Goal: Task Accomplishment & Management: Manage account settings

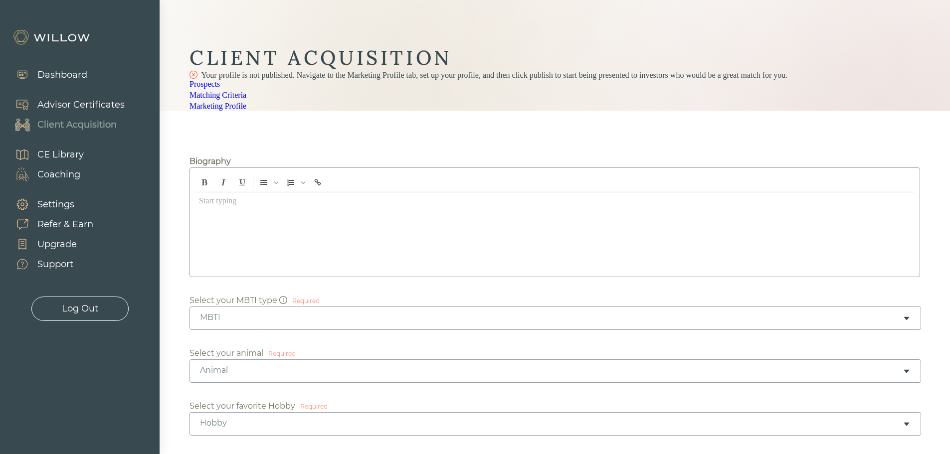
click at [246, 99] on link "Matching Criteria" at bounding box center [218, 95] width 57 height 8
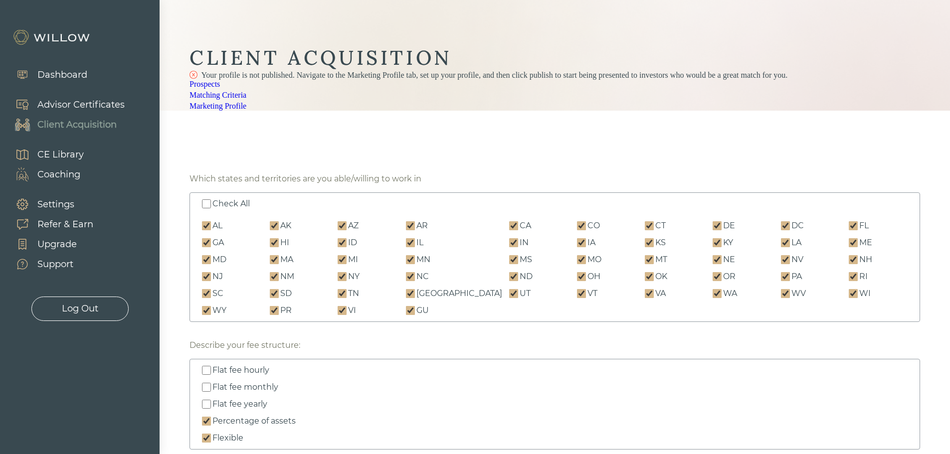
scroll to position [349, 0]
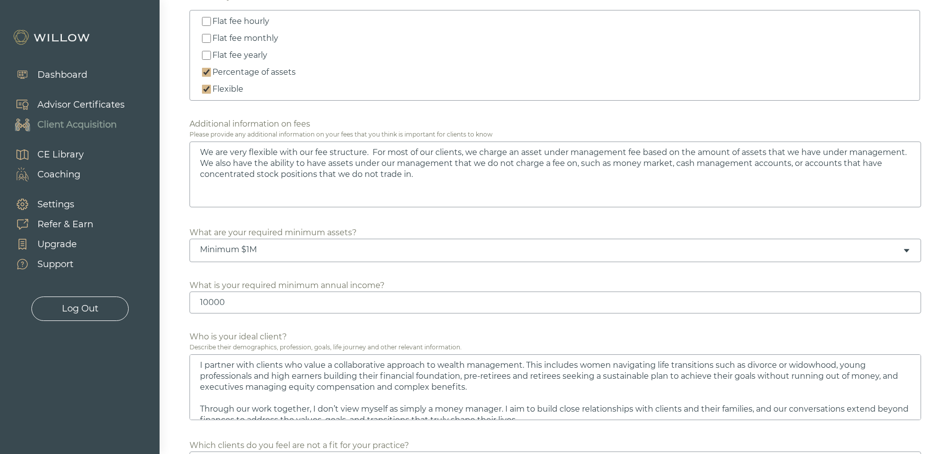
drag, startPoint x: 104, startPoint y: 373, endPoint x: 88, endPoint y: 373, distance: 16.0
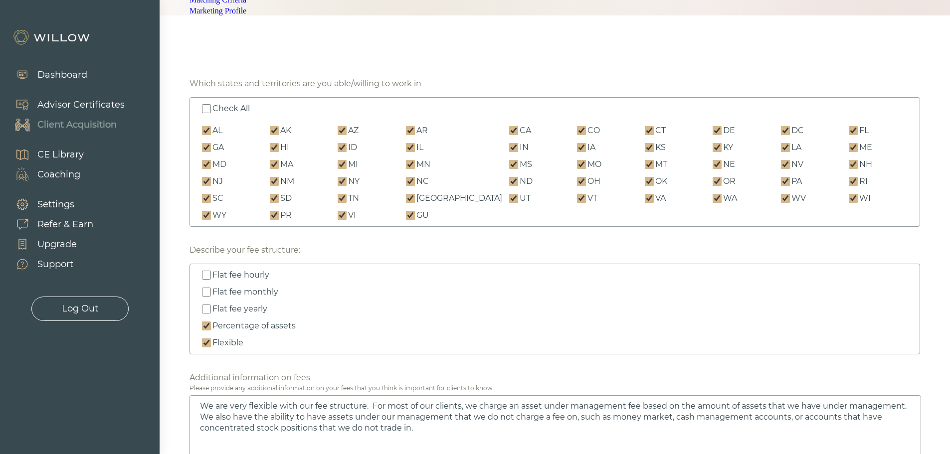
scroll to position [0, 0]
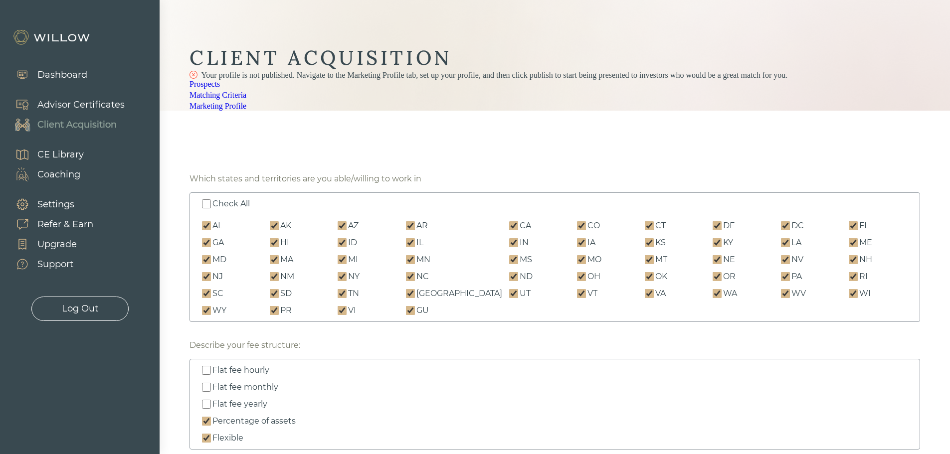
type input "0"
click at [246, 110] on link "Marketing Profile" at bounding box center [218, 106] width 57 height 8
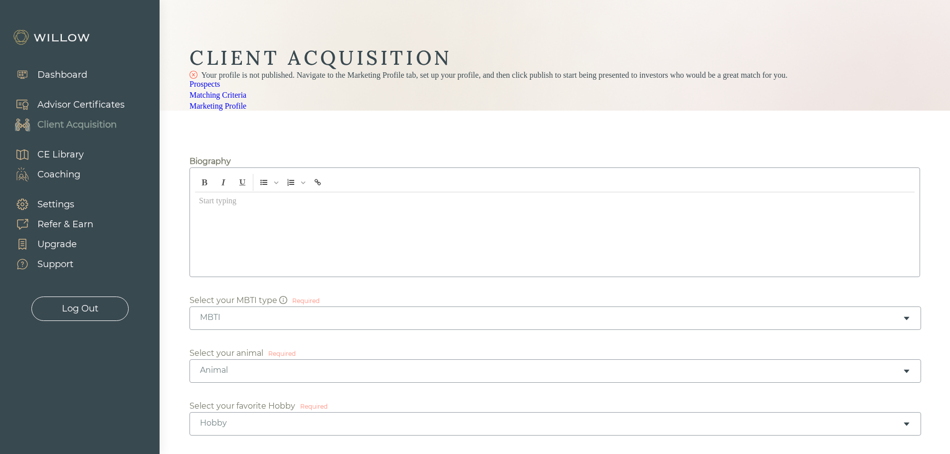
click at [246, 99] on link "Matching Criteria" at bounding box center [218, 95] width 57 height 8
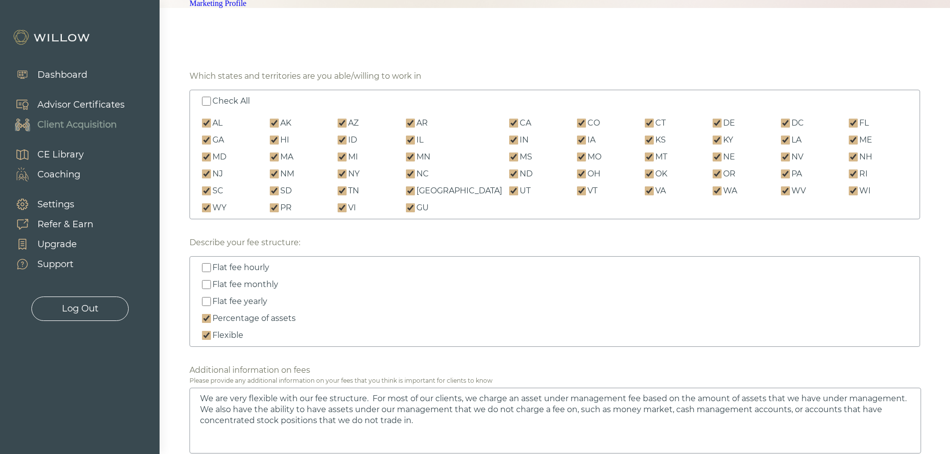
scroll to position [349, 0]
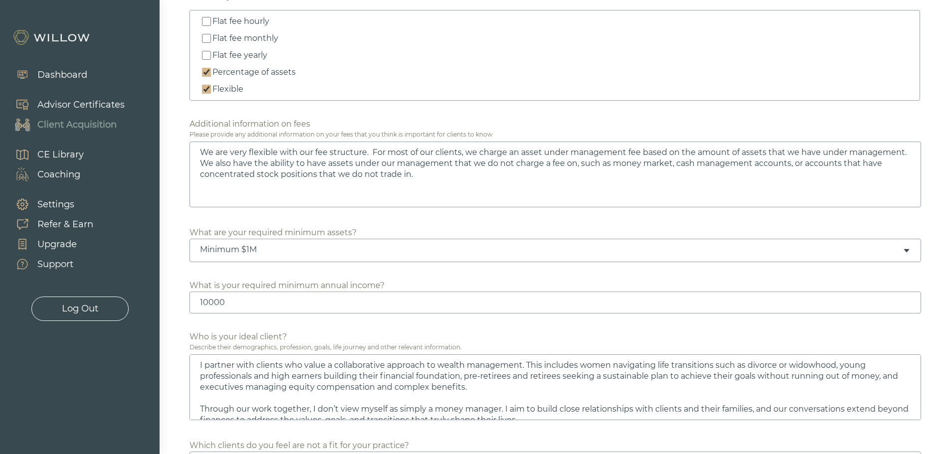
drag, startPoint x: 225, startPoint y: 360, endPoint x: 178, endPoint y: 365, distance: 47.1
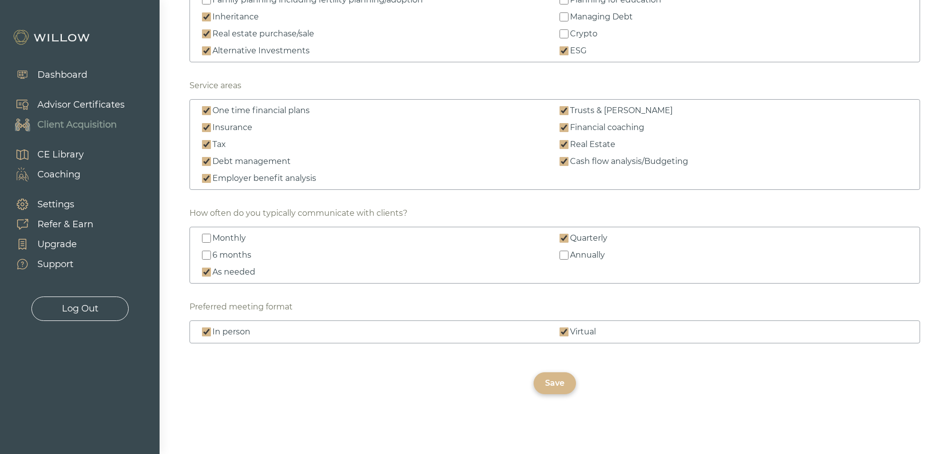
scroll to position [1438, 0]
type input "0"
click at [551, 393] on div "Save" at bounding box center [555, 384] width 42 height 22
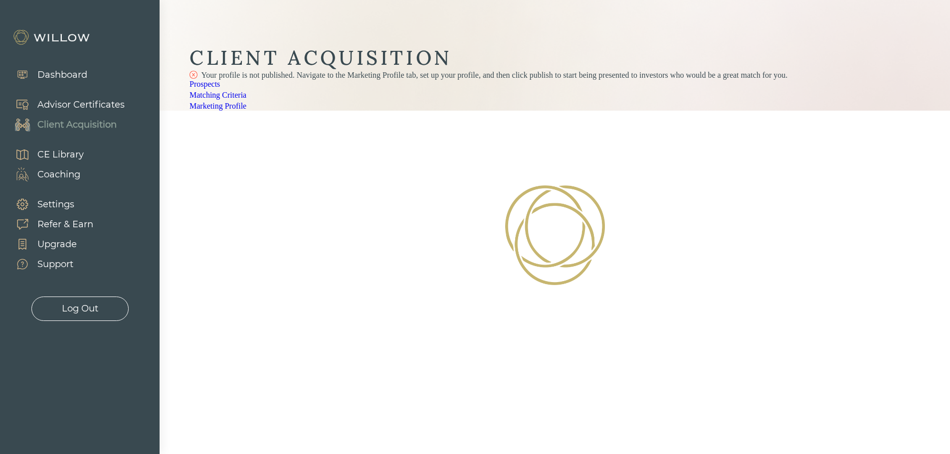
scroll to position [0, 0]
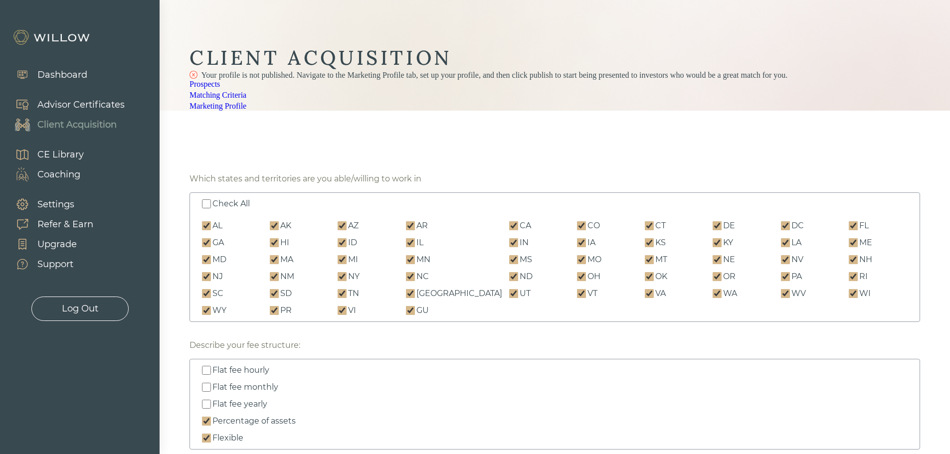
click at [246, 110] on link "Marketing Profile" at bounding box center [218, 106] width 57 height 8
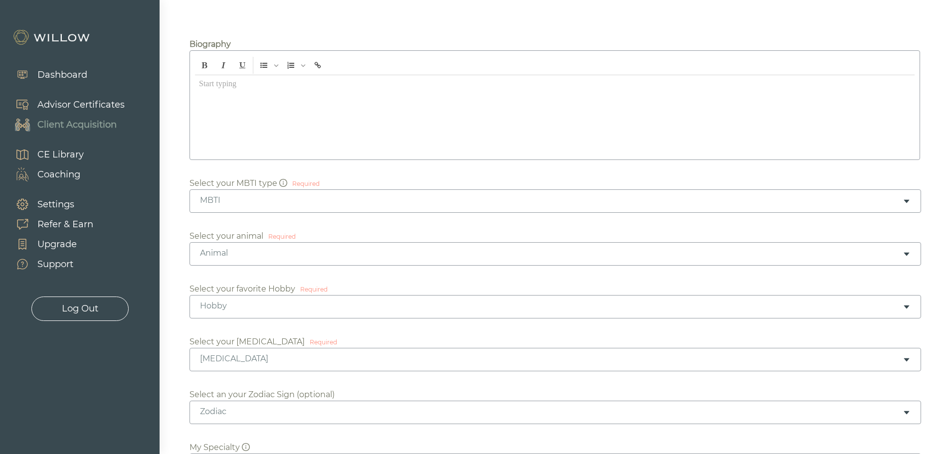
scroll to position [100, 0]
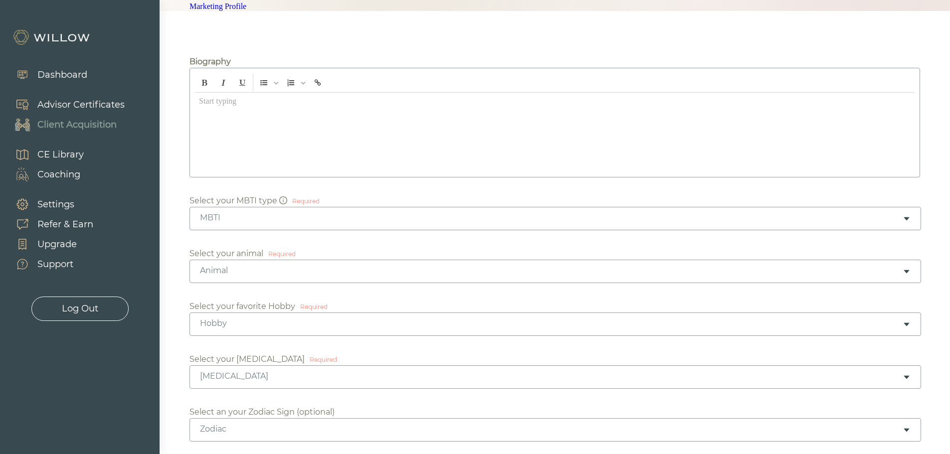
click at [381, 230] on div "MBTI" at bounding box center [556, 218] width 732 height 23
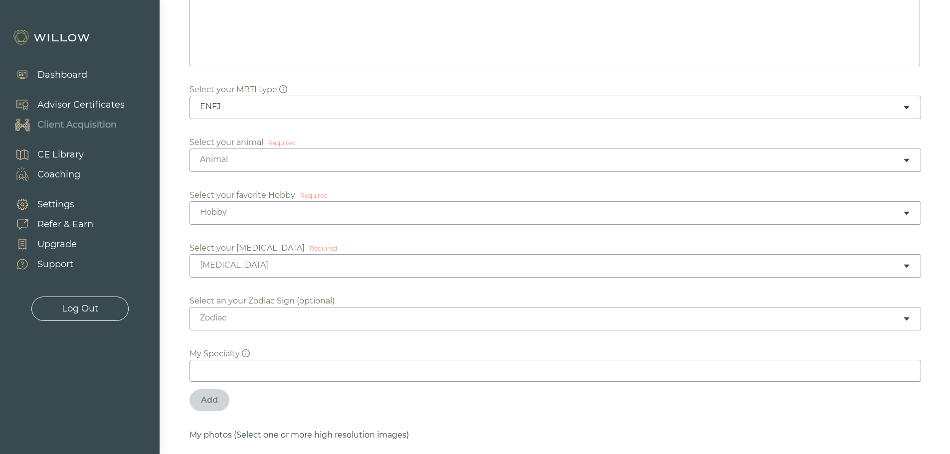
scroll to position [349, 0]
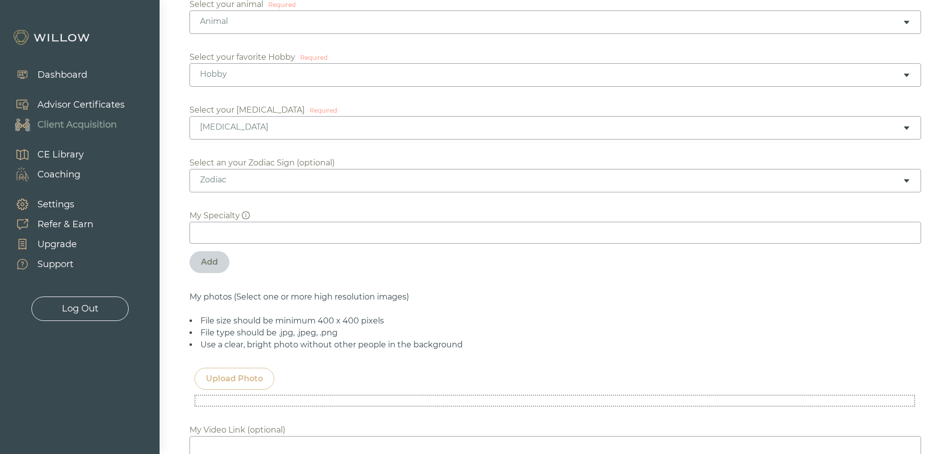
click at [502, 27] on div "Animal" at bounding box center [551, 21] width 703 height 11
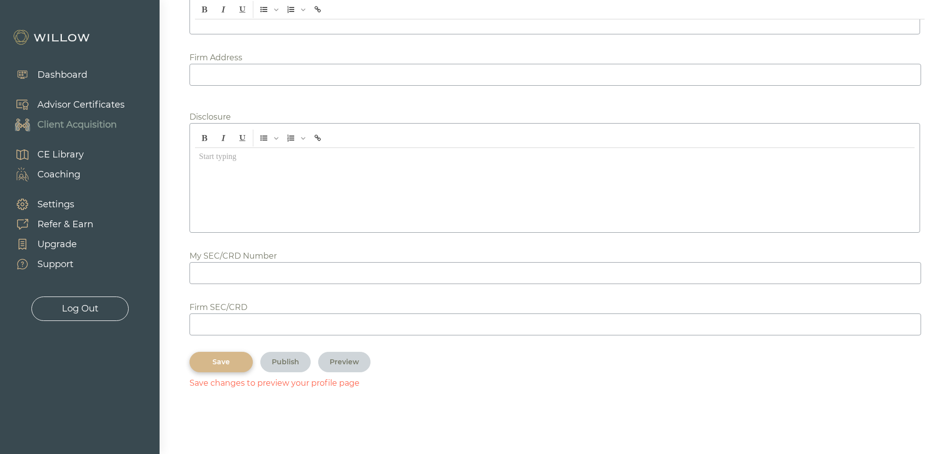
scroll to position [1165, 0]
click at [456, 176] on div at bounding box center [555, 187] width 720 height 79
click at [417, 326] on input at bounding box center [556, 325] width 732 height 22
click at [435, 270] on input at bounding box center [556, 273] width 732 height 22
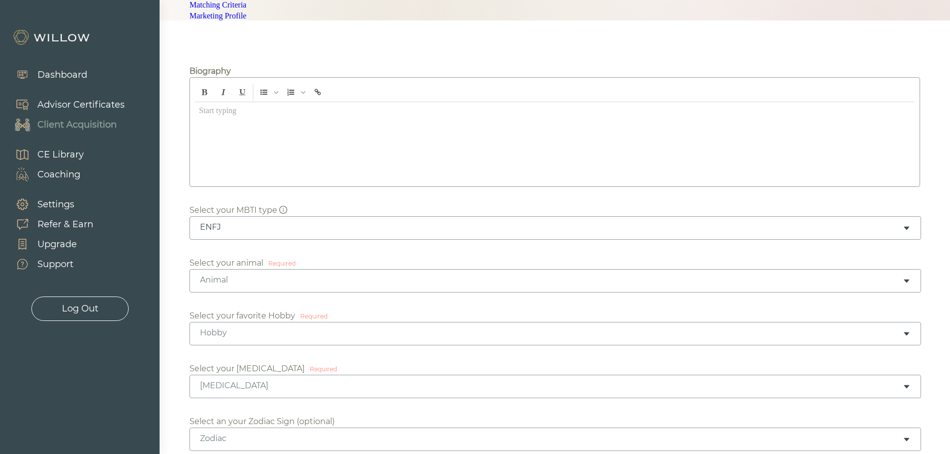
scroll to position [249, 0]
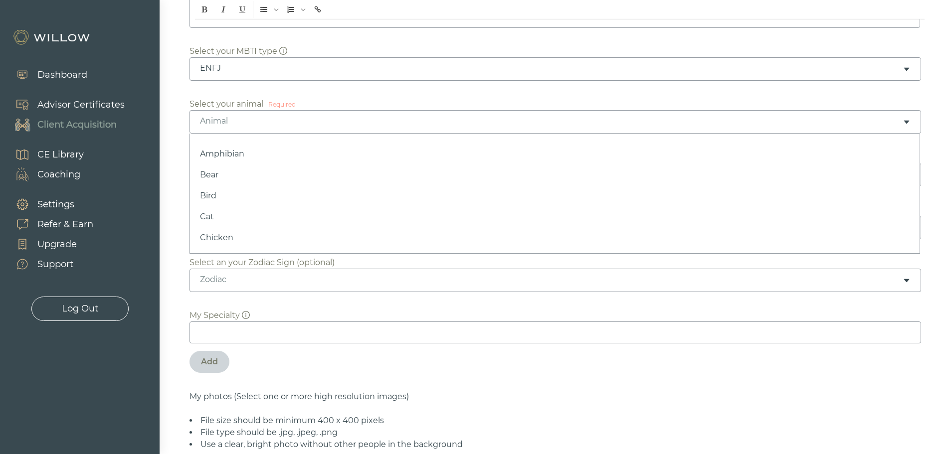
click at [400, 127] on div "Animal" at bounding box center [551, 121] width 703 height 11
click at [355, 180] on div "Hobby" at bounding box center [551, 174] width 703 height 11
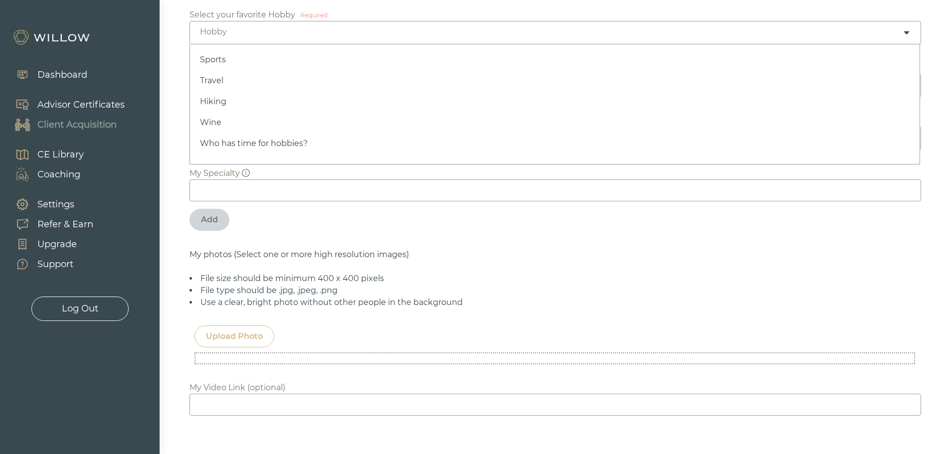
scroll to position [299, 0]
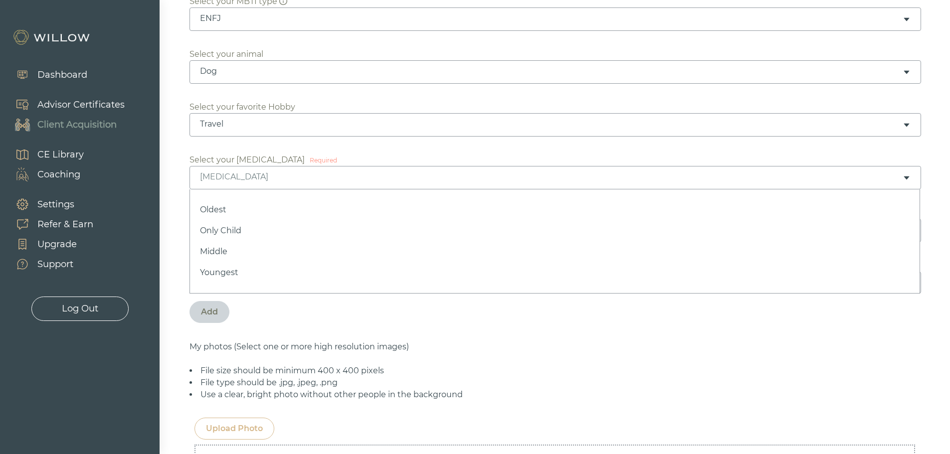
click at [349, 183] on div "[MEDICAL_DATA]" at bounding box center [551, 177] width 703 height 11
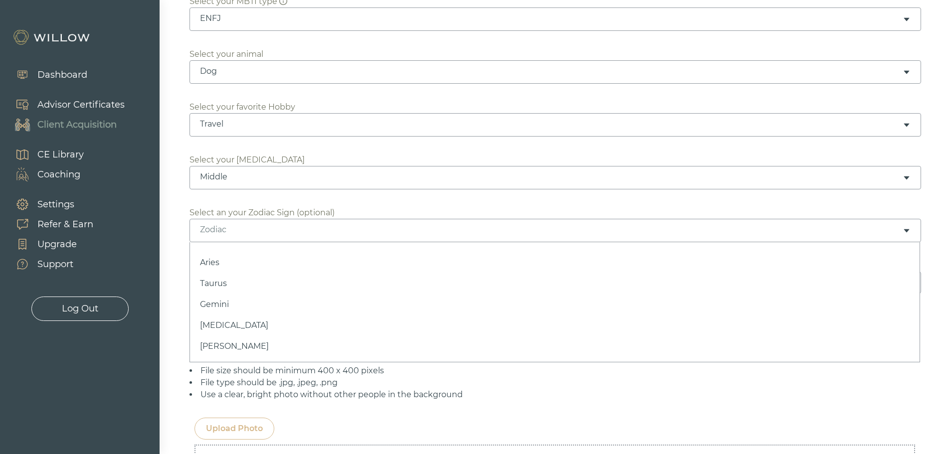
click at [355, 235] on div "Zodiac" at bounding box center [551, 229] width 703 height 11
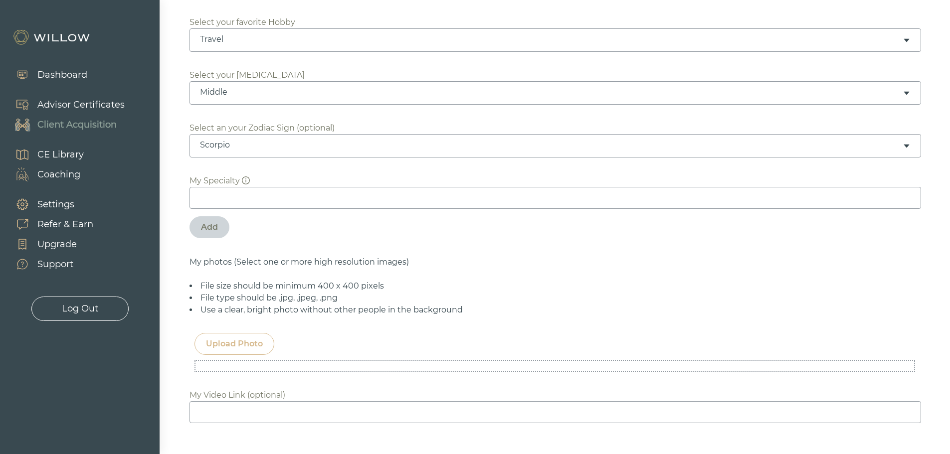
scroll to position [399, 0]
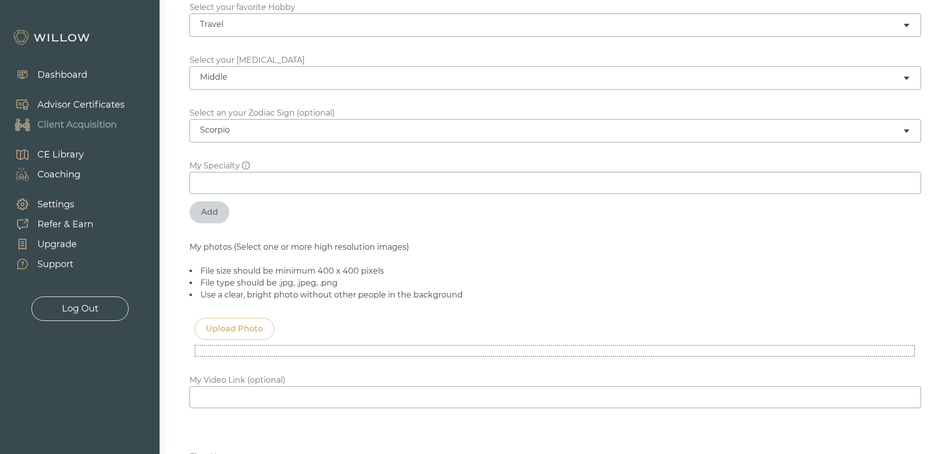
click at [250, 194] on div "My Specialty" at bounding box center [555, 177] width 731 height 34
click at [248, 170] on icon "info-circle" at bounding box center [246, 166] width 8 height 8
click at [502, 232] on div "Please add one specialty at a time, then click “add” My Specialty Add" at bounding box center [555, 196] width 731 height 72
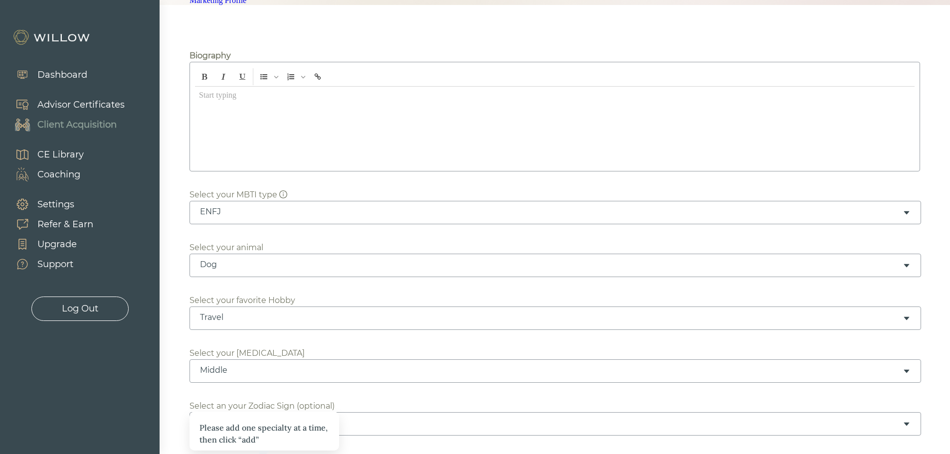
scroll to position [349, 0]
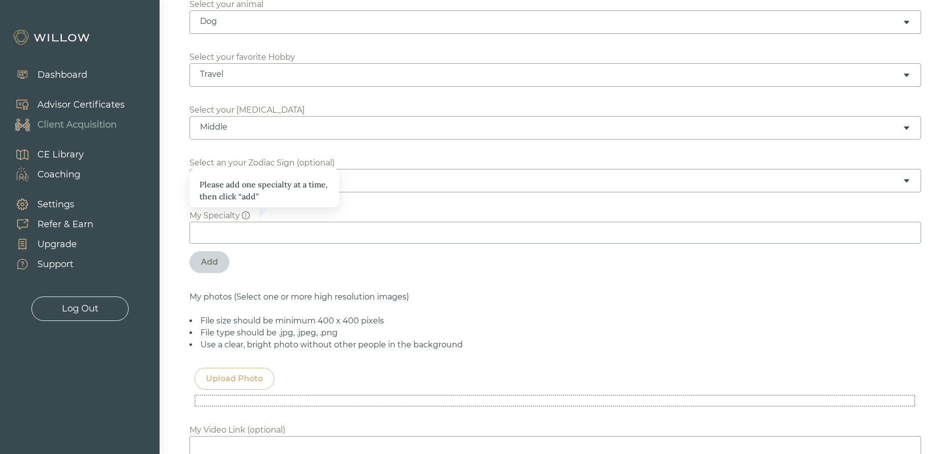
click at [555, 282] on div "Please add one specialty at a time, then click “add” My Specialty Add" at bounding box center [555, 246] width 731 height 72
click at [416, 244] on input at bounding box center [556, 233] width 732 height 22
click at [479, 282] on div "Please add one specialty at a time, then click “add” My Specialty Add" at bounding box center [555, 246] width 731 height 72
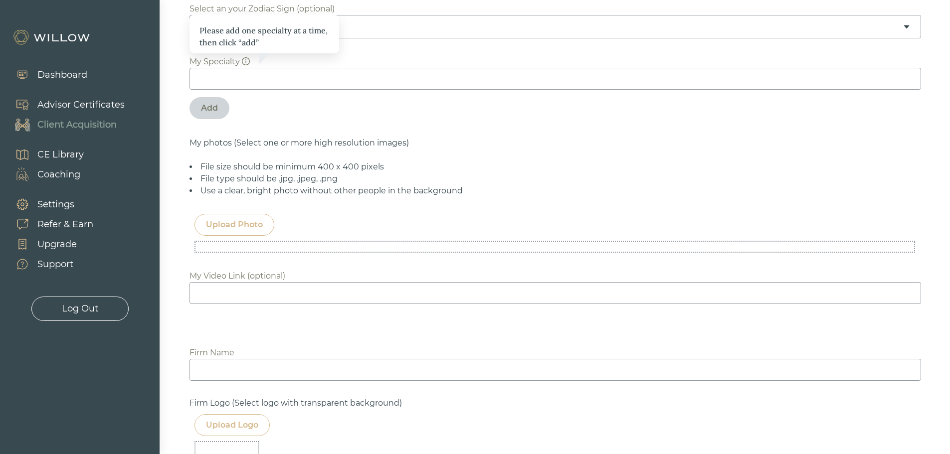
scroll to position [599, 0]
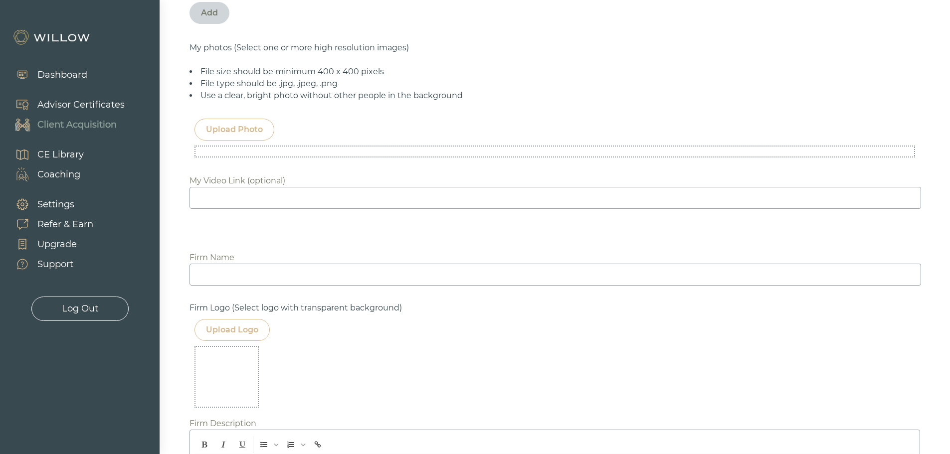
click at [336, 286] on input at bounding box center [556, 275] width 732 height 22
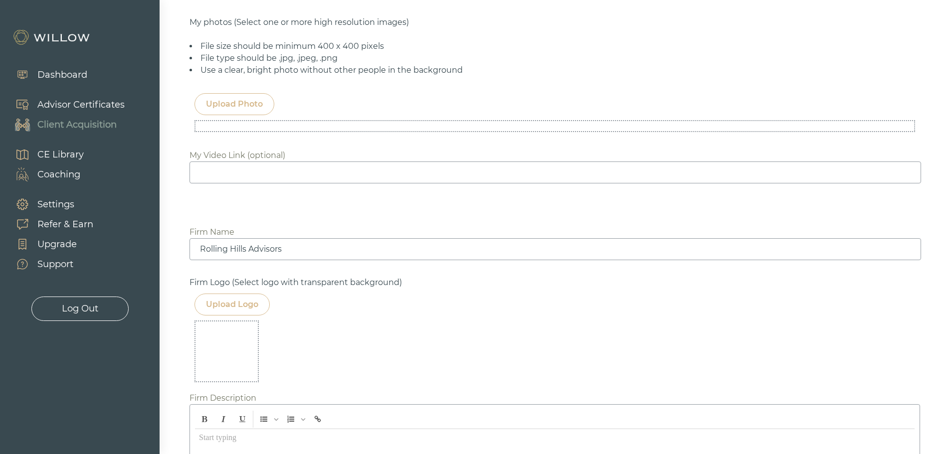
scroll to position [648, 0]
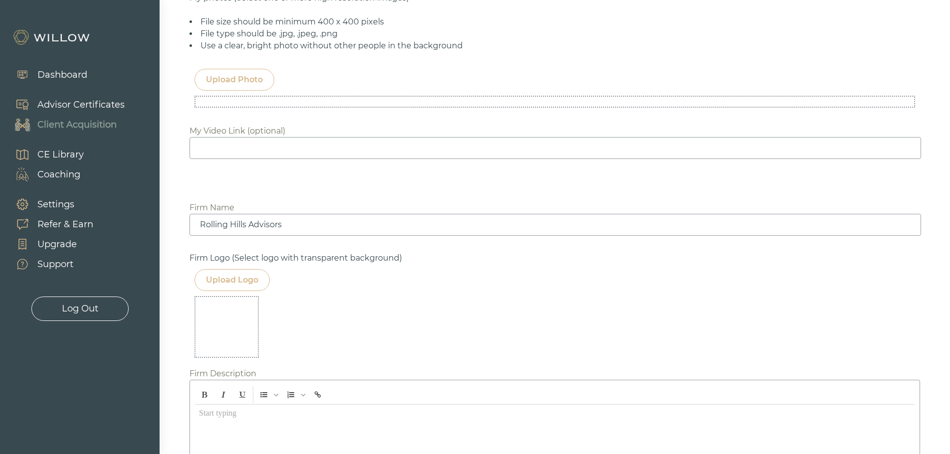
type input "Rolling Hills Advisors"
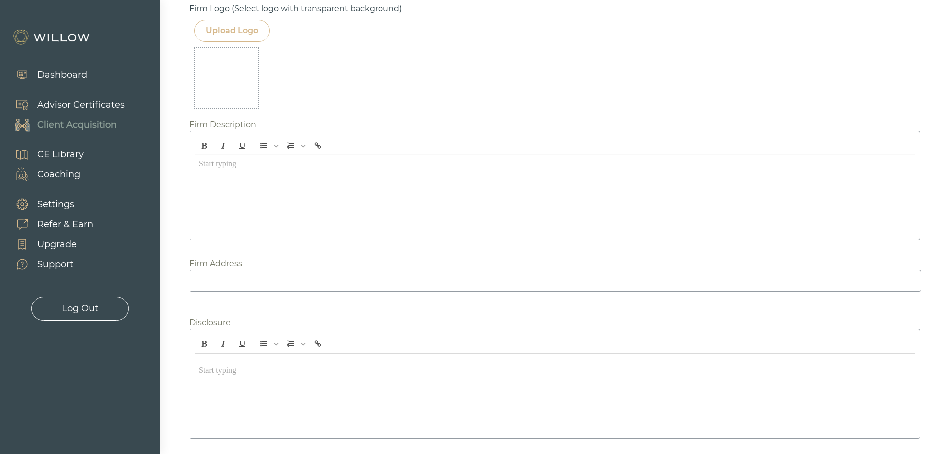
click at [228, 37] on div "Upload Logo" at bounding box center [232, 31] width 52 height 12
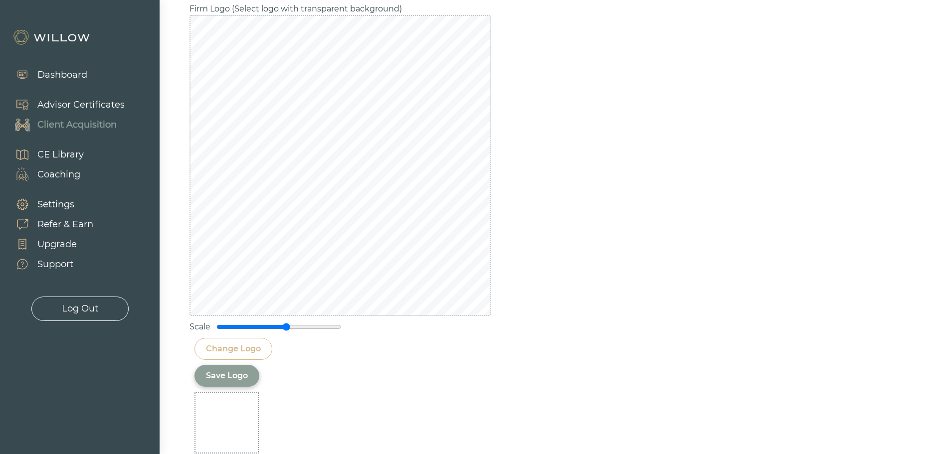
drag, startPoint x: 279, startPoint y: 390, endPoint x: 286, endPoint y: 390, distance: 7.0
type input "1.15"
click at [286, 331] on input "range" at bounding box center [278, 327] width 125 height 8
click at [647, 263] on div "Scale" at bounding box center [555, 174] width 731 height 318
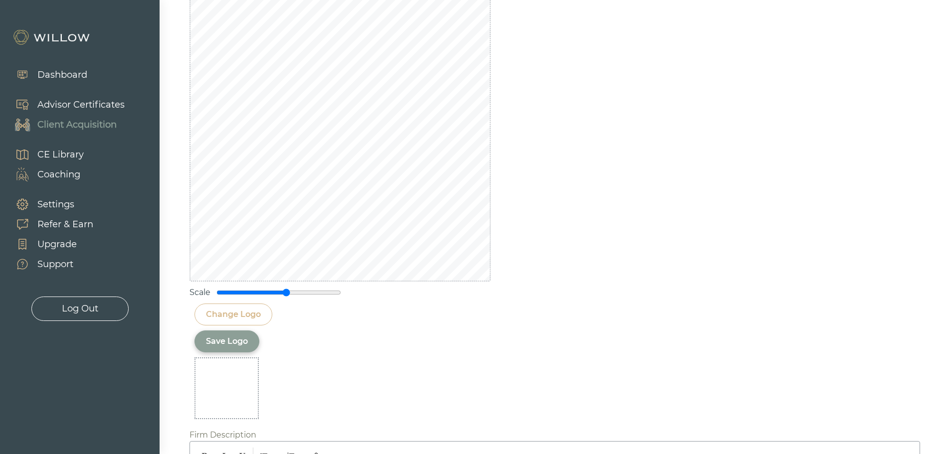
scroll to position [948, 0]
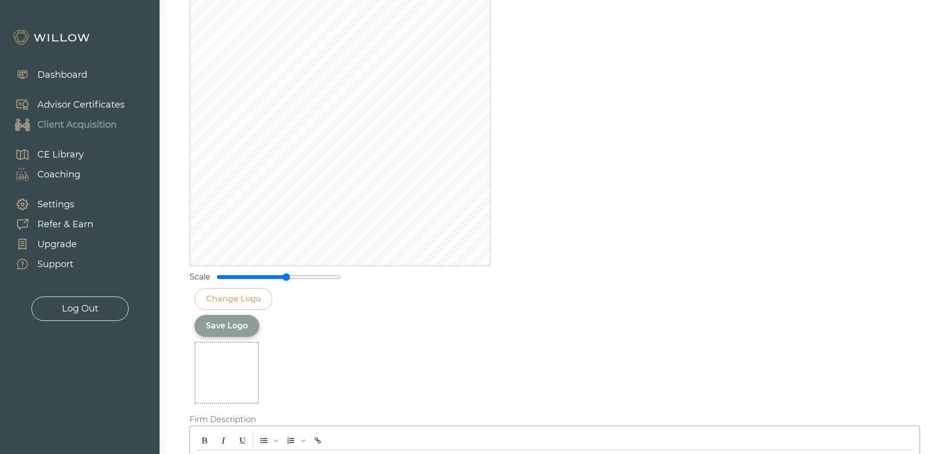
click at [225, 337] on div "Save Logo" at bounding box center [227, 326] width 65 height 22
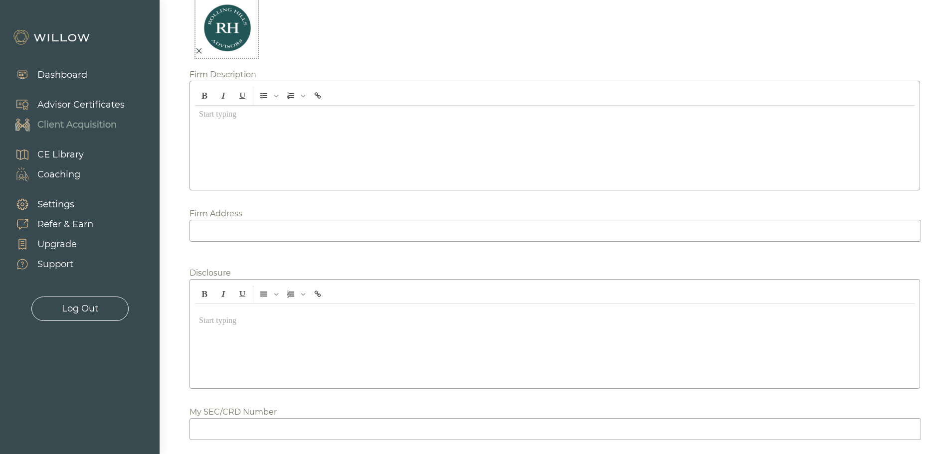
click at [346, 184] on div at bounding box center [555, 145] width 720 height 79
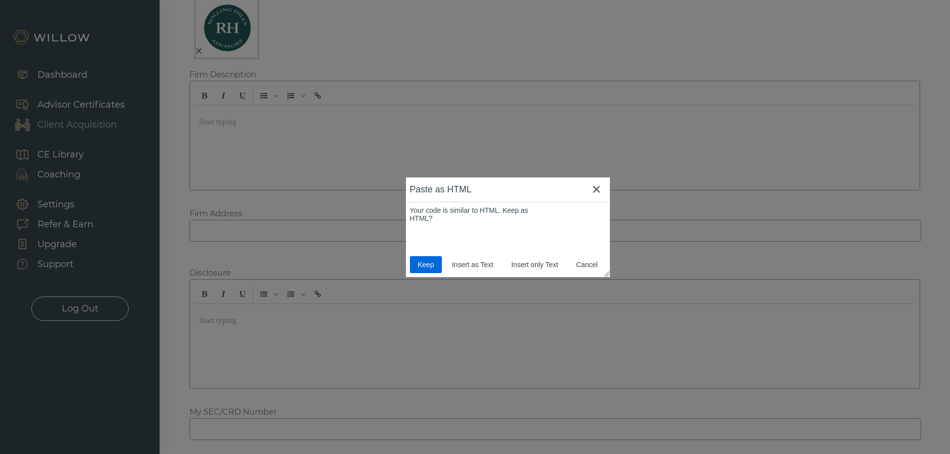
click at [423, 262] on span "Keep" at bounding box center [426, 265] width 24 height 8
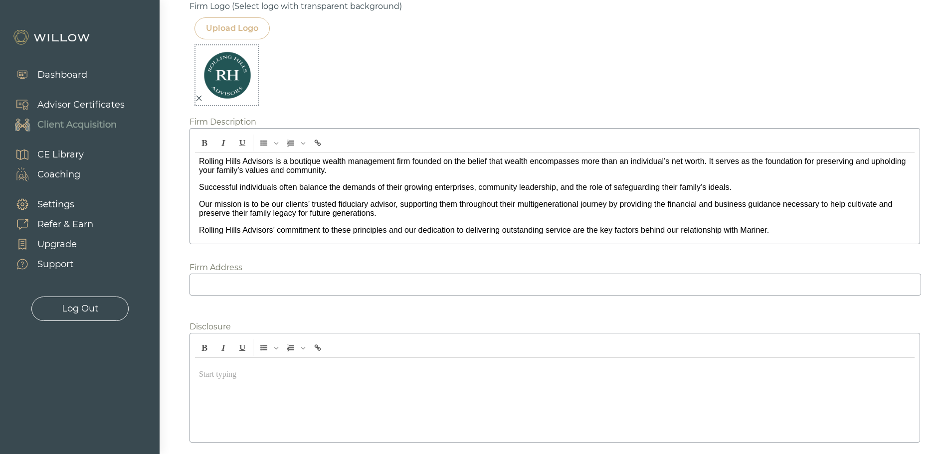
scroll to position [998, 0]
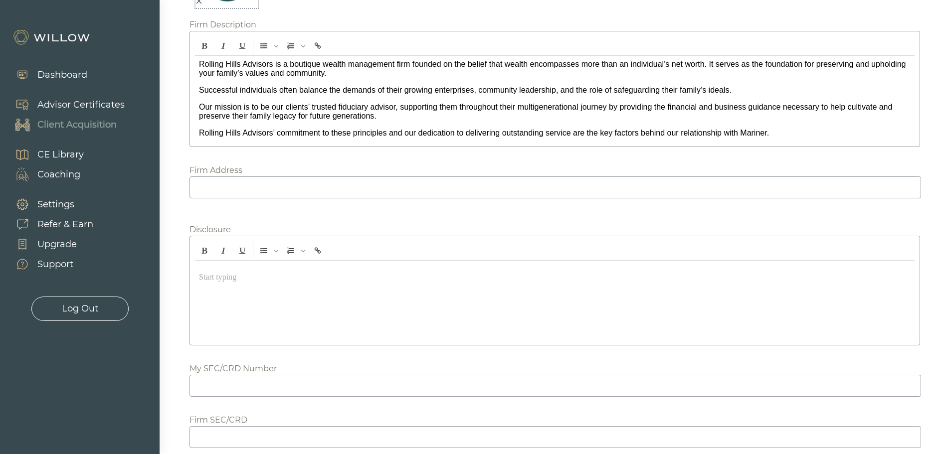
click at [420, 199] on input at bounding box center [556, 188] width 732 height 22
click at [312, 199] on input at bounding box center [556, 188] width 732 height 22
paste input "[URL][DOMAIN_NAME]"
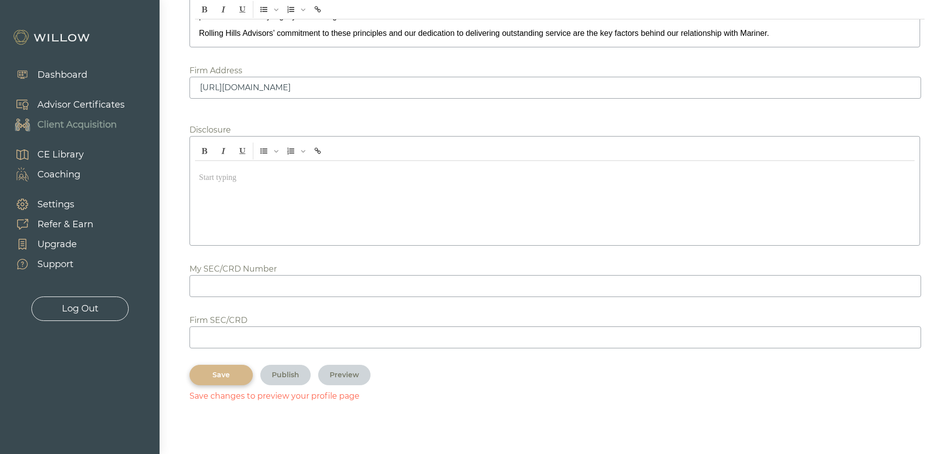
type input "[URL][DOMAIN_NAME]"
click at [285, 182] on p "﻿" at bounding box center [555, 177] width 712 height 9
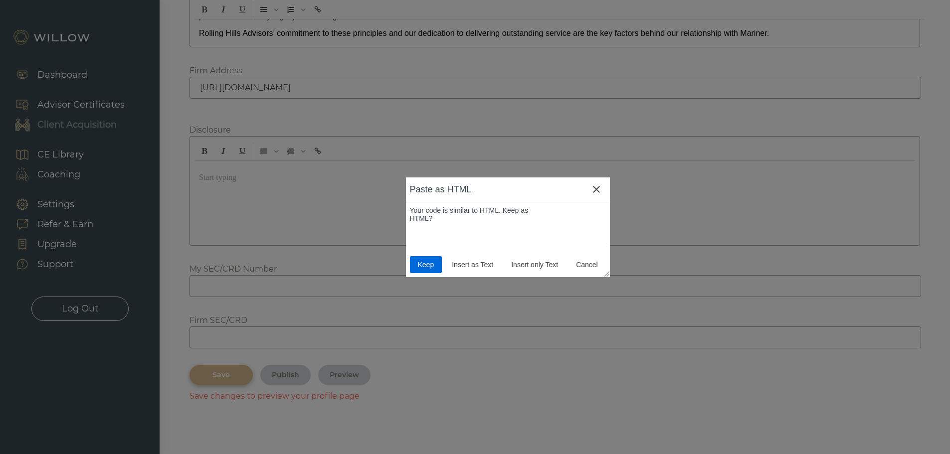
click at [416, 267] on span "Keep" at bounding box center [426, 265] width 24 height 8
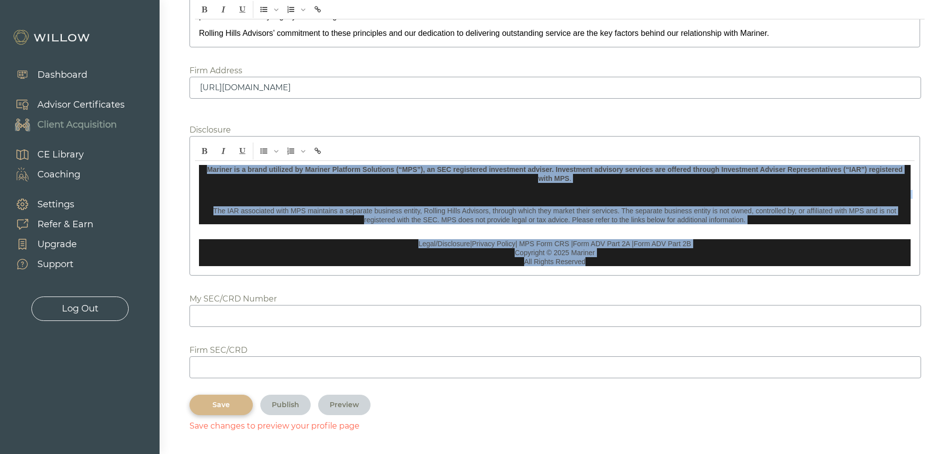
drag, startPoint x: 914, startPoint y: 320, endPoint x: 129, endPoint y: 201, distance: 794.1
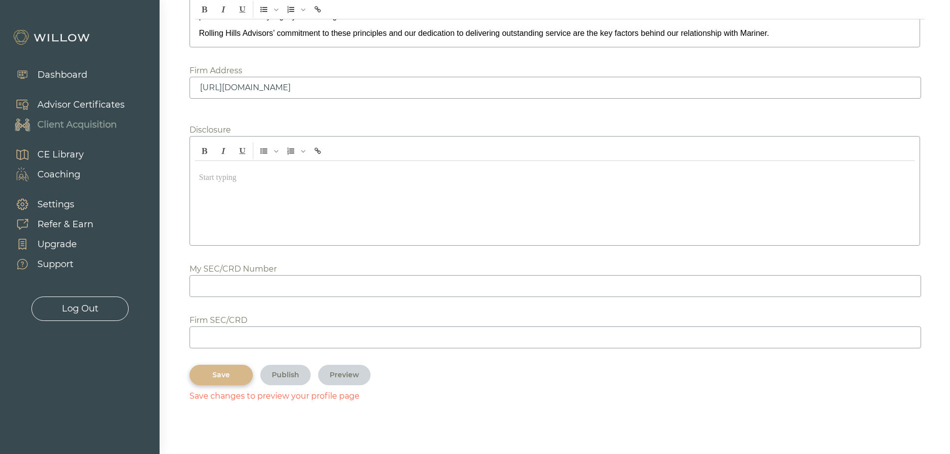
click at [252, 182] on p "﻿" at bounding box center [555, 177] width 712 height 9
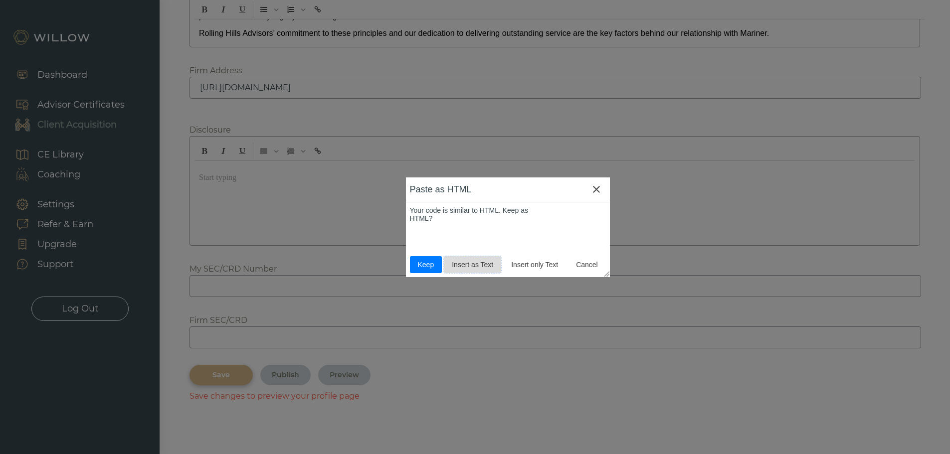
click at [466, 270] on button "Insert as Text" at bounding box center [472, 264] width 57 height 17
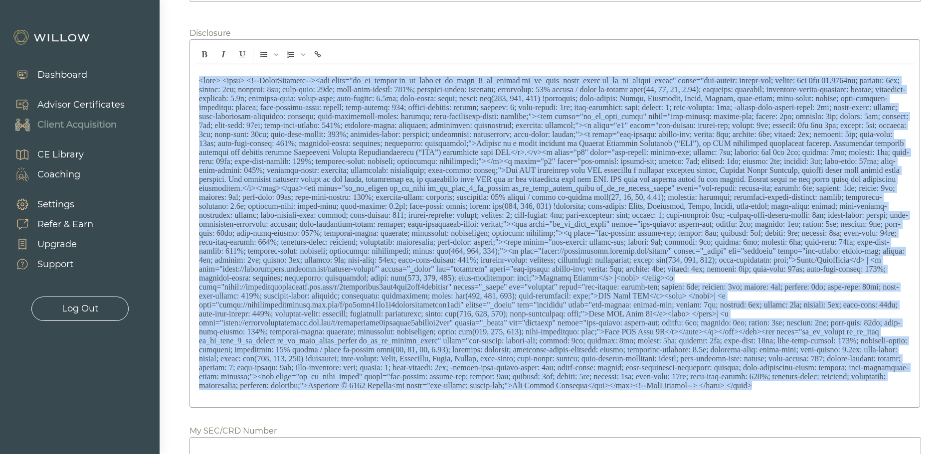
scroll to position [1421, 0]
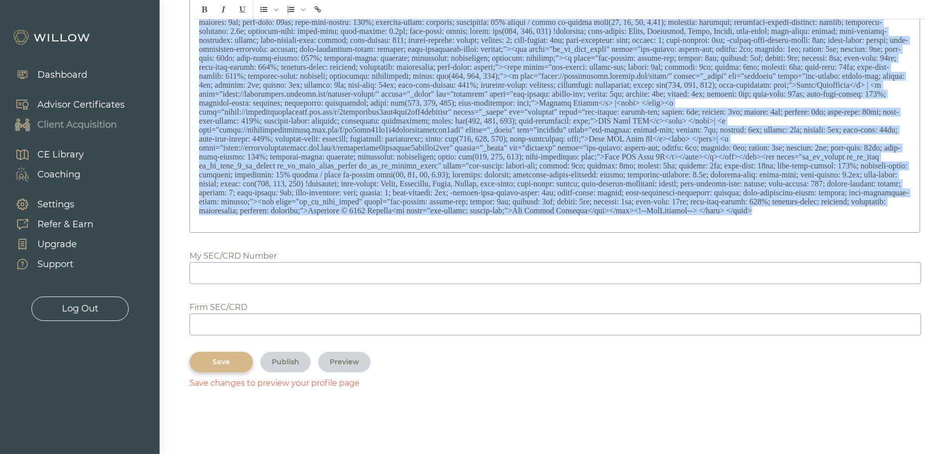
drag, startPoint x: 197, startPoint y: 237, endPoint x: 957, endPoint y: 467, distance: 793.6
drag, startPoint x: 663, startPoint y: 102, endPoint x: 540, endPoint y: 141, distance: 129.8
click at [540, 141] on p "﻿ ﻿" at bounding box center [555, 58] width 712 height 314
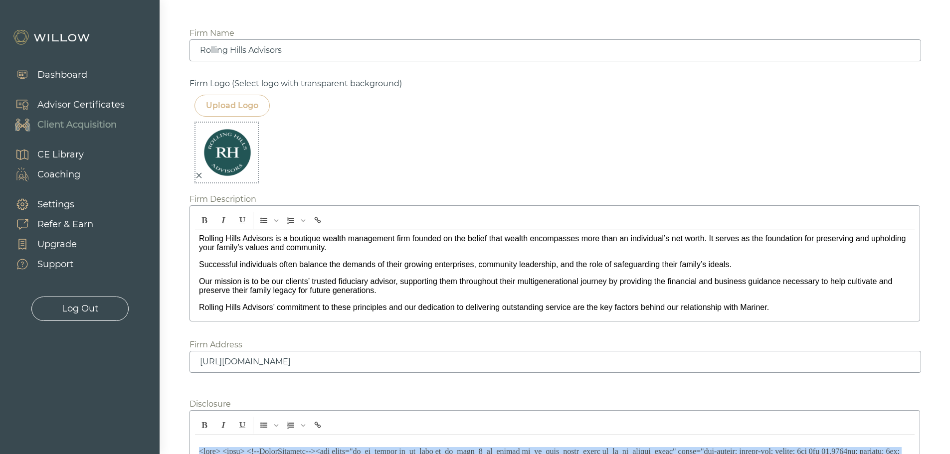
drag, startPoint x: 684, startPoint y: 216, endPoint x: 40, endPoint y: -14, distance: 683.9
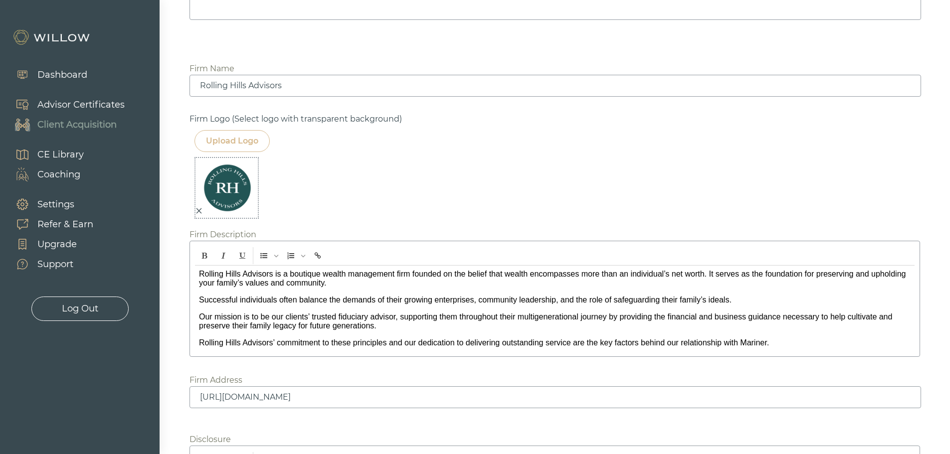
scroll to position [1137, 0]
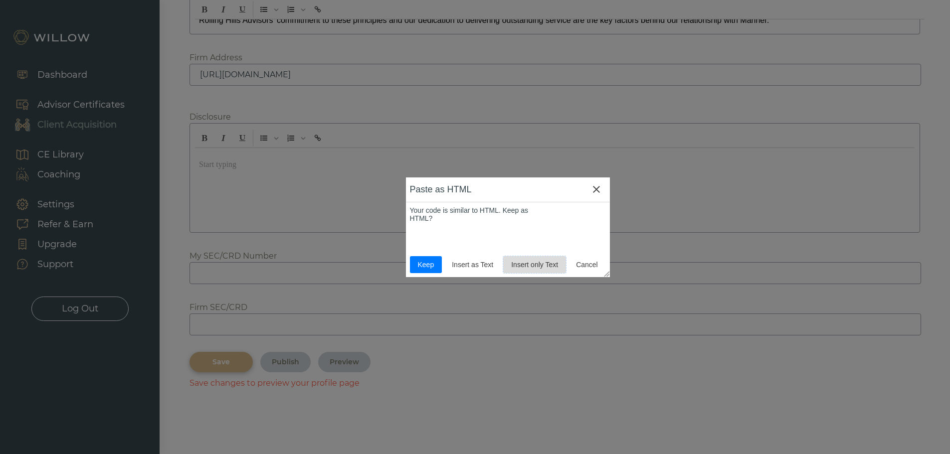
click at [522, 265] on span "Insert only Text" at bounding box center [534, 265] width 55 height 8
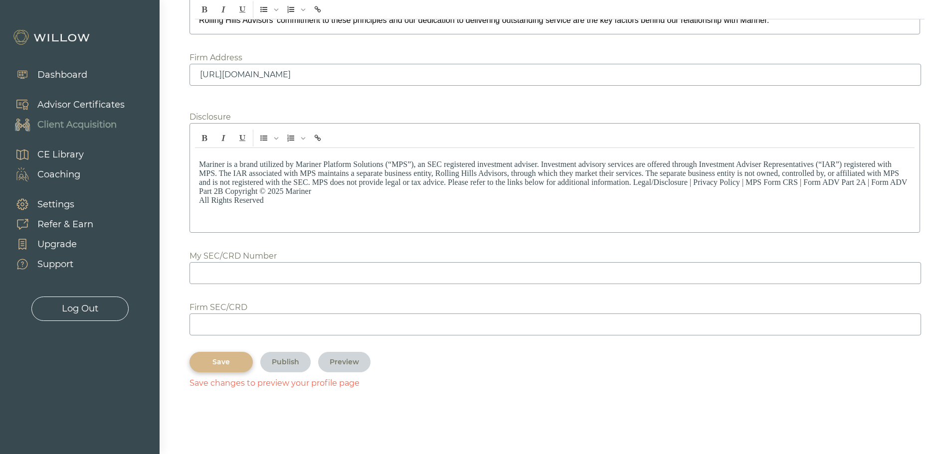
click at [331, 284] on input at bounding box center [556, 273] width 732 height 22
type input "5443279"
click at [315, 327] on input at bounding box center [556, 325] width 732 height 22
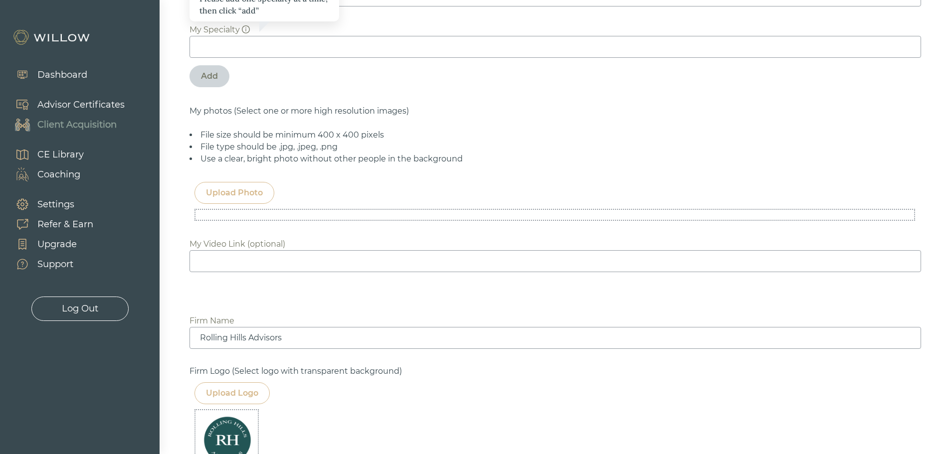
scroll to position [523, 0]
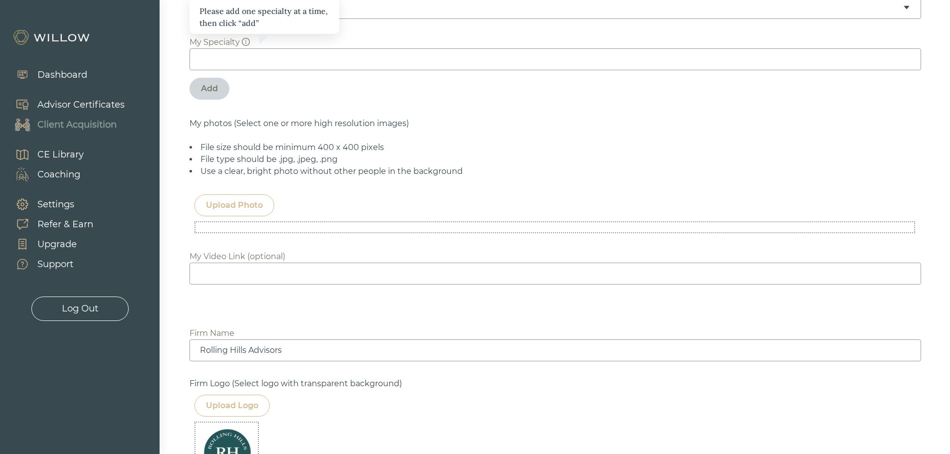
type input "305418"
click at [231, 211] on div "Upload Photo" at bounding box center [234, 206] width 57 height 12
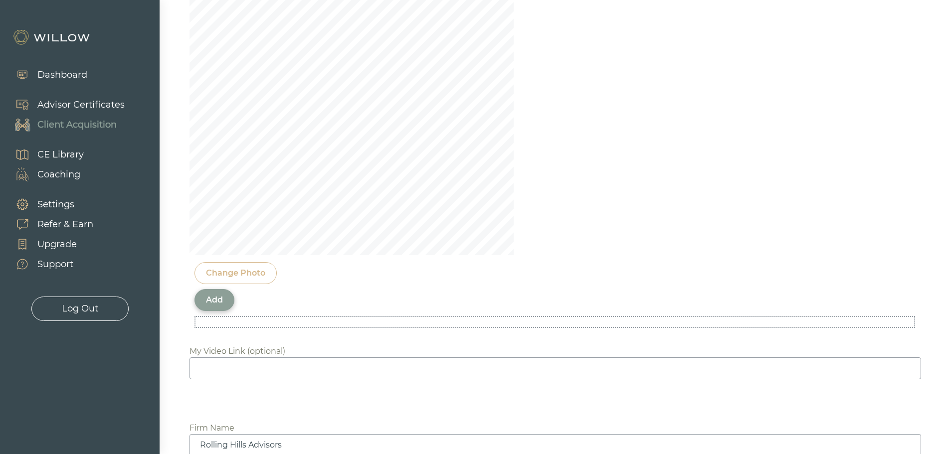
scroll to position [722, 0]
click at [236, 283] on div "Change Photo" at bounding box center [236, 272] width 82 height 22
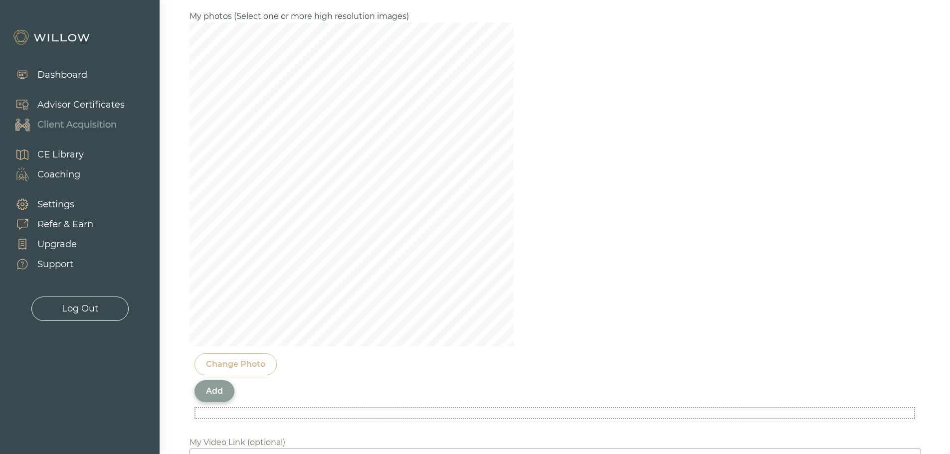
scroll to position [672, 0]
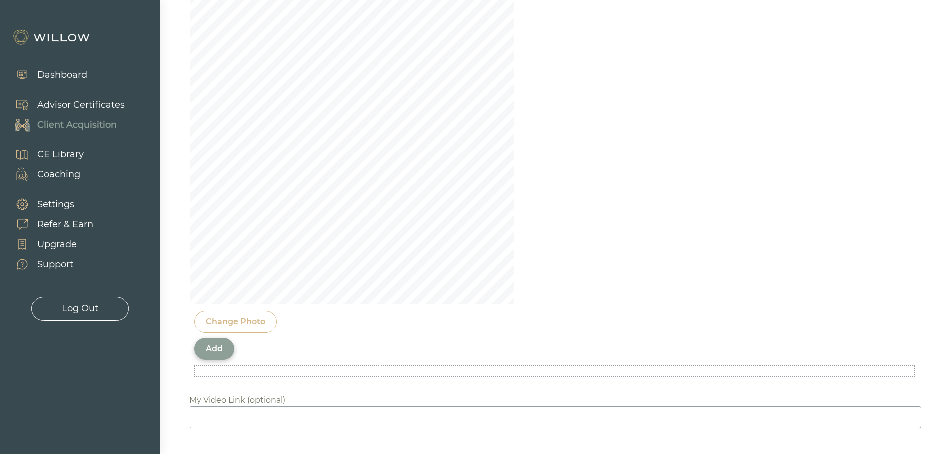
click at [240, 328] on div "Change Photo" at bounding box center [235, 322] width 59 height 12
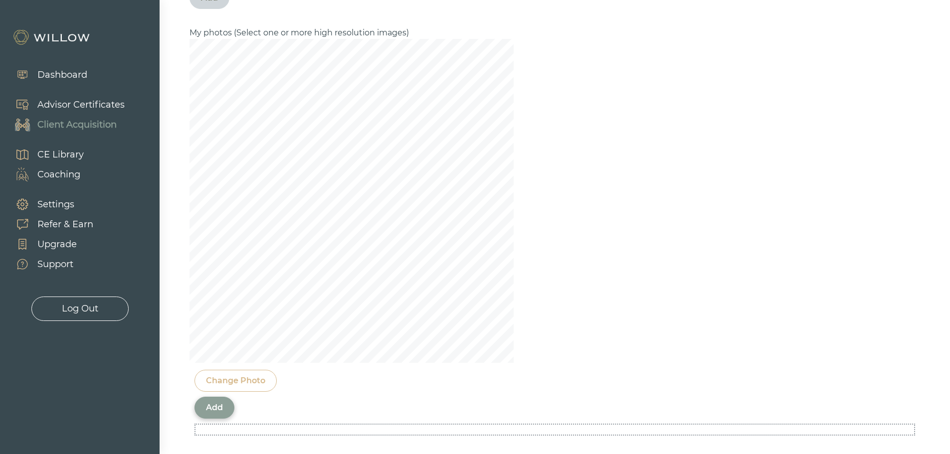
scroll to position [622, 0]
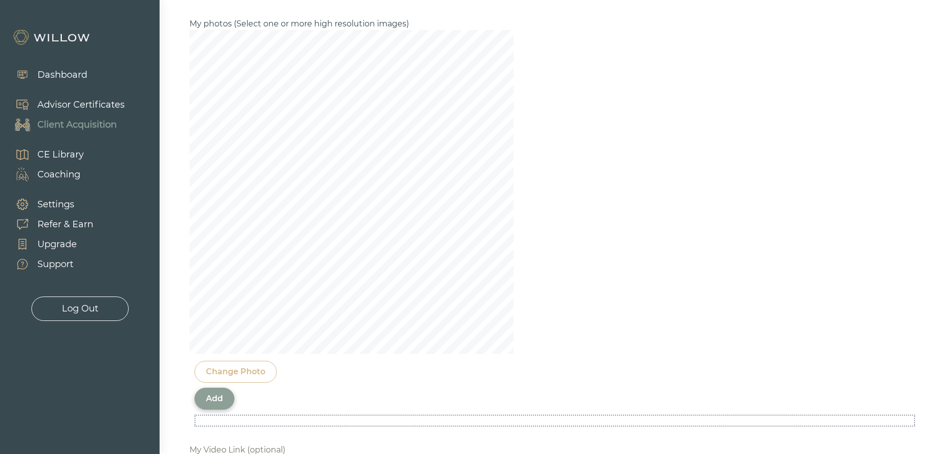
click at [240, 383] on div "Change Photo" at bounding box center [236, 372] width 82 height 22
drag, startPoint x: 408, startPoint y: 76, endPoint x: 556, endPoint y: 218, distance: 204.9
click at [556, 218] on div "Biography Start typing XXXXXXXXXXXXXXXXXXXXXXXXXXXXXXXXXXXXXXXXXXXXXXXXXXXXXXXX…" at bounding box center [555, 351] width 731 height 1637
click at [239, 378] on div "Change Photo" at bounding box center [235, 372] width 59 height 12
click at [235, 378] on div "Change Photo" at bounding box center [235, 372] width 59 height 12
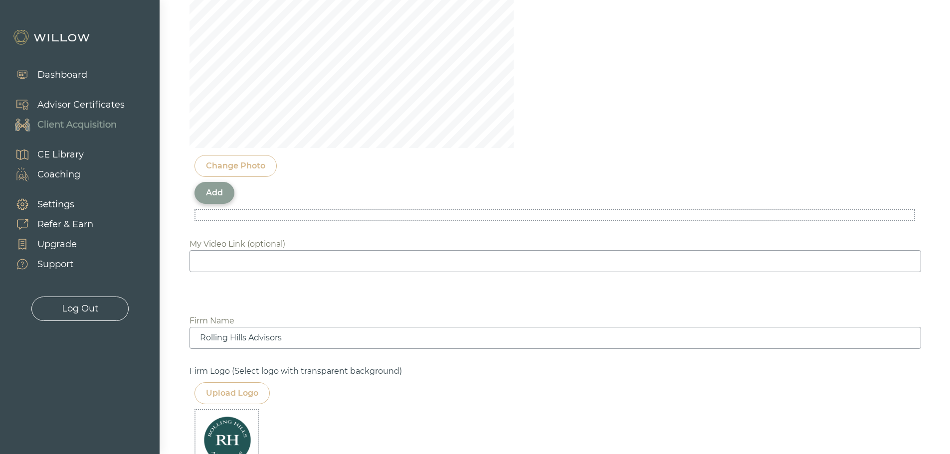
scroll to position [722, 0]
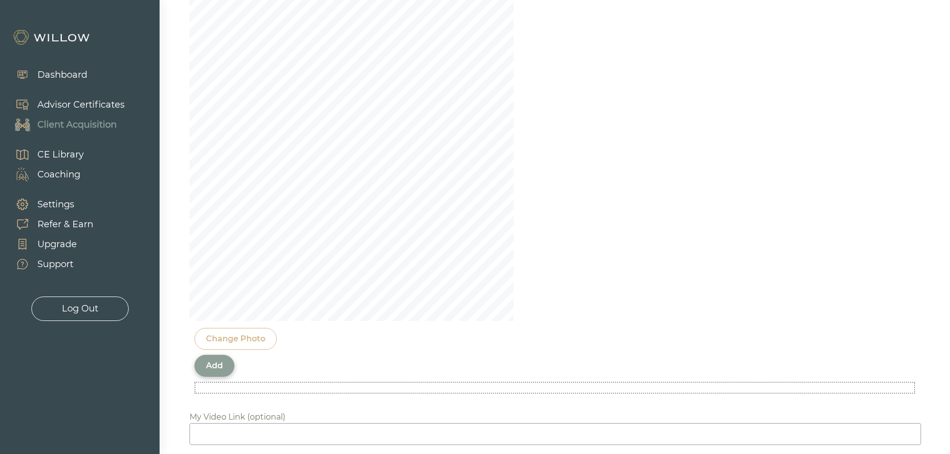
scroll to position [922, 0]
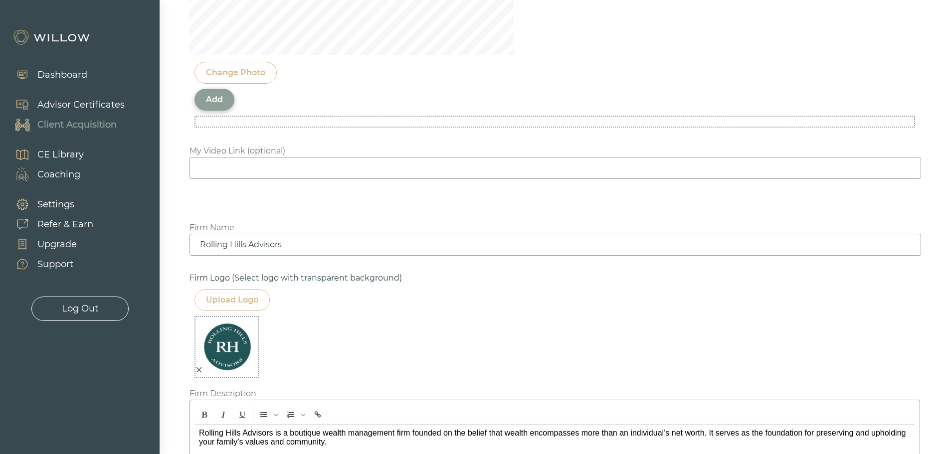
click at [231, 79] on div "Change Photo" at bounding box center [235, 73] width 59 height 12
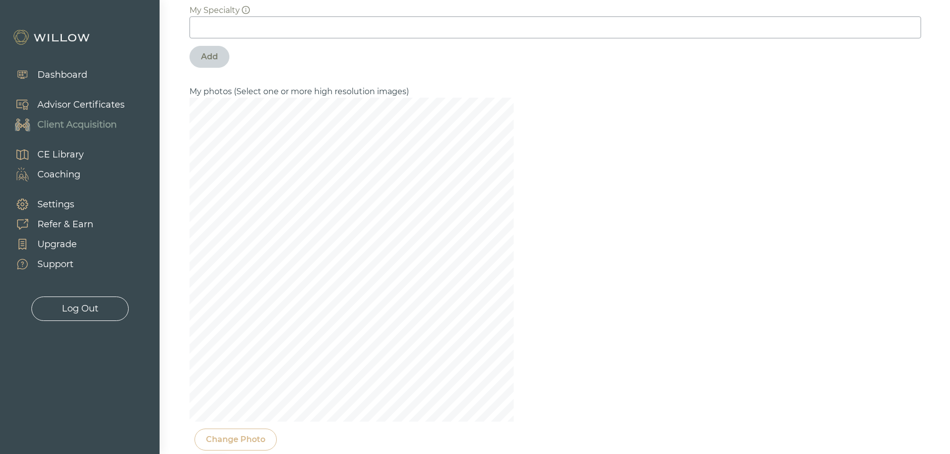
scroll to position [672, 0]
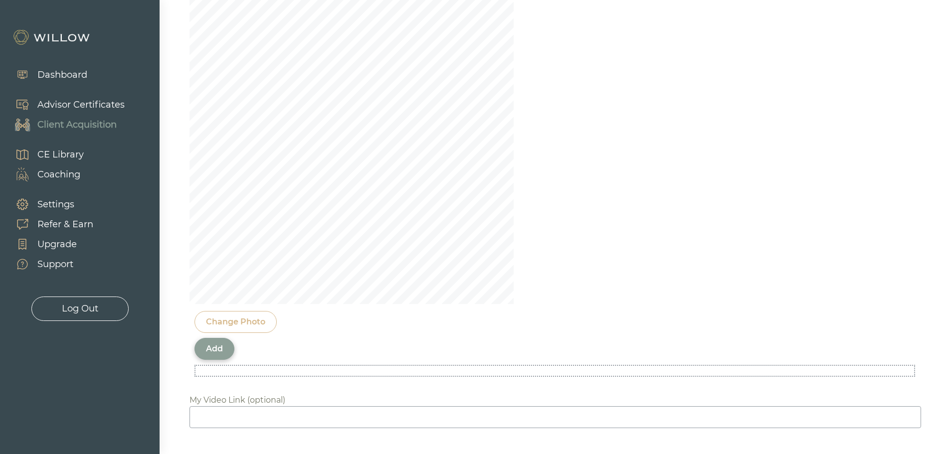
click at [381, 398] on div "Biography Start typing XXXXXXXXXXXXXXXXXXXXXXXXXXXXXXXXXXXXXXXXXXXXXXXXXXXXXXXX…" at bounding box center [555, 301] width 731 height 1637
click at [209, 355] on div "Add" at bounding box center [214, 349] width 17 height 12
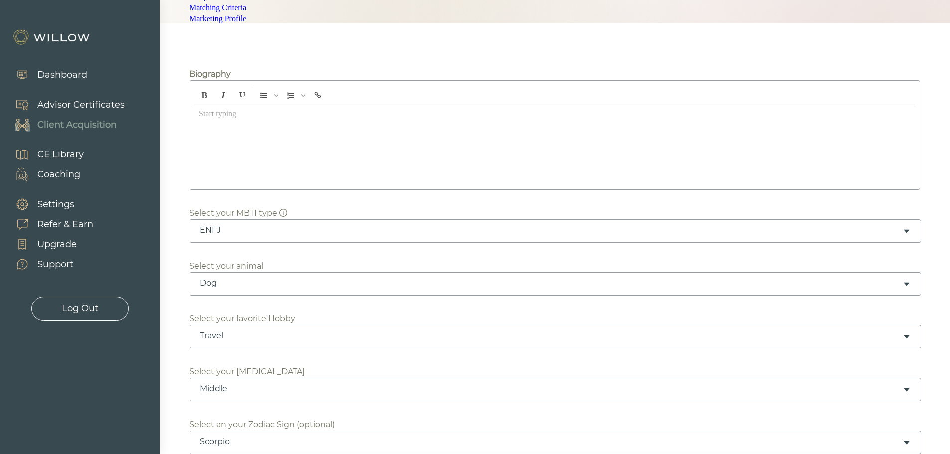
scroll to position [0, 0]
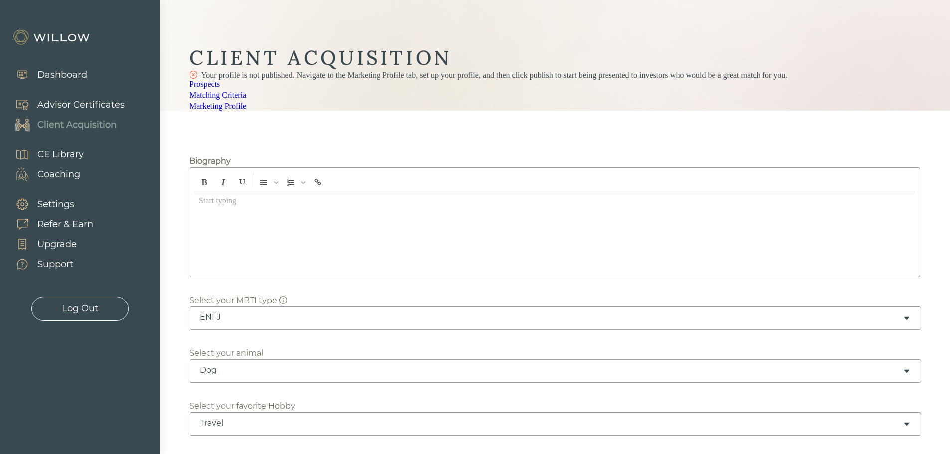
click at [278, 193] on div at bounding box center [555, 182] width 720 height 19
drag, startPoint x: 234, startPoint y: 257, endPoint x: 223, endPoint y: 260, distance: 12.0
click at [230, 259] on div at bounding box center [555, 232] width 720 height 79
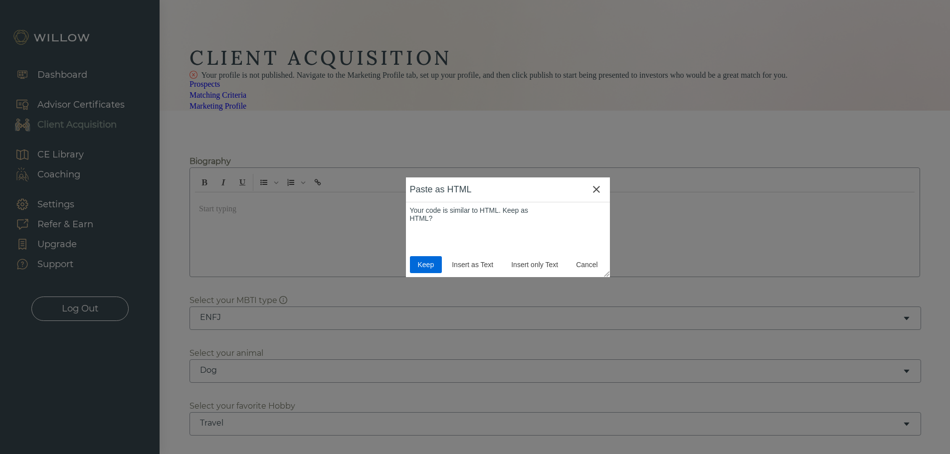
click at [427, 266] on span "Keep" at bounding box center [426, 265] width 24 height 8
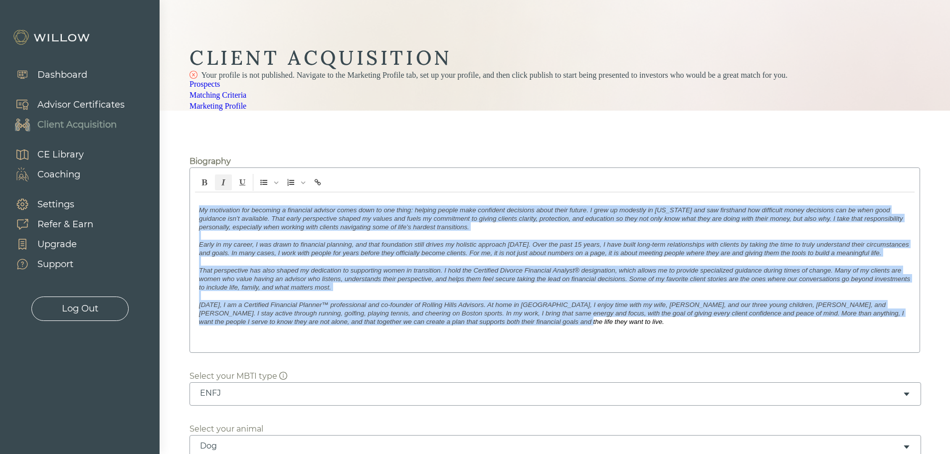
drag, startPoint x: 198, startPoint y: 269, endPoint x: 640, endPoint y: 401, distance: 461.1
click at [640, 348] on div "﻿ My motivation for becoming a financial advisor comes down to one thing: helpi…" at bounding box center [555, 270] width 720 height 155
click at [222, 186] on icon "Italic" at bounding box center [223, 182] width 7 height 7
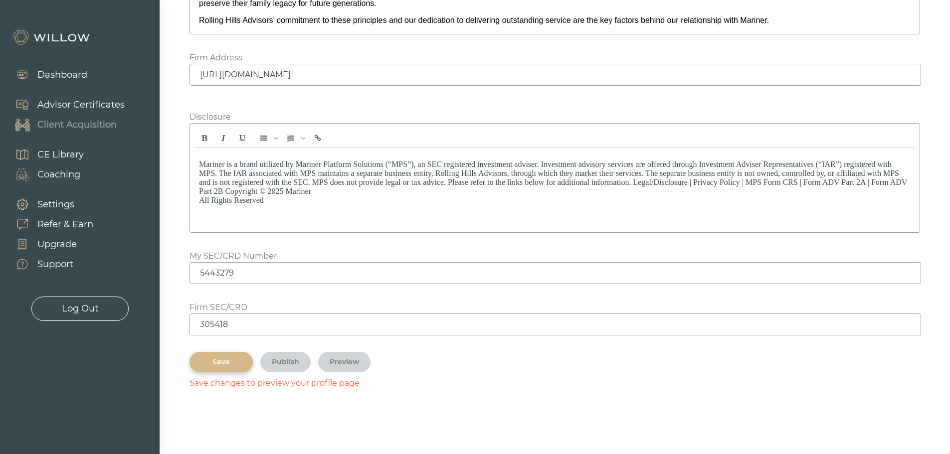
scroll to position [1309, 0]
click at [224, 362] on div "Save" at bounding box center [221, 362] width 40 height 10
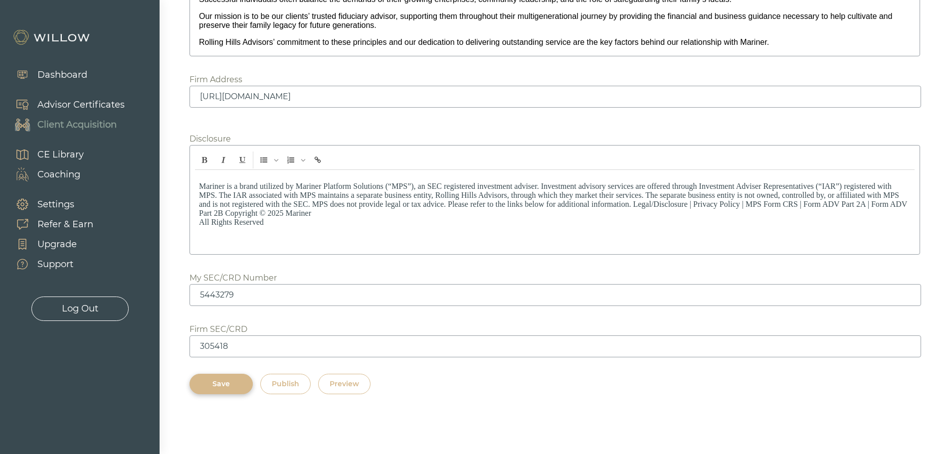
scroll to position [1287, 0]
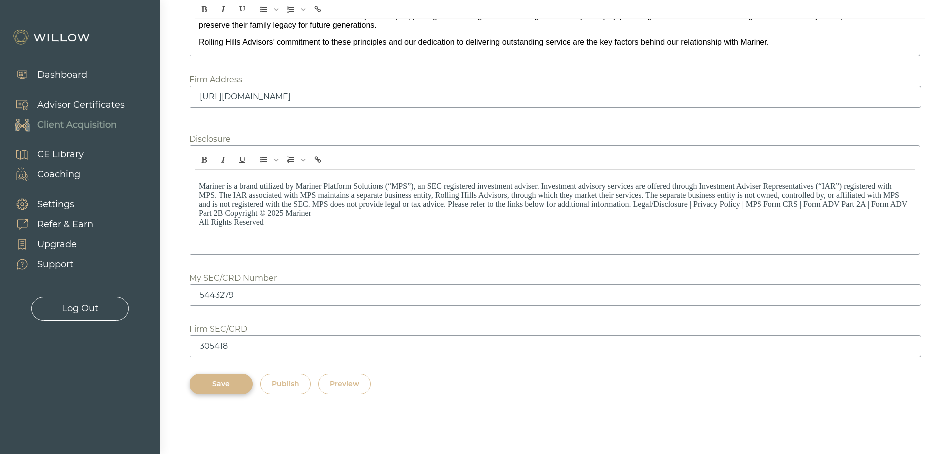
click at [348, 382] on div "Preview" at bounding box center [344, 384] width 29 height 10
click at [284, 381] on div "Publish" at bounding box center [285, 384] width 27 height 10
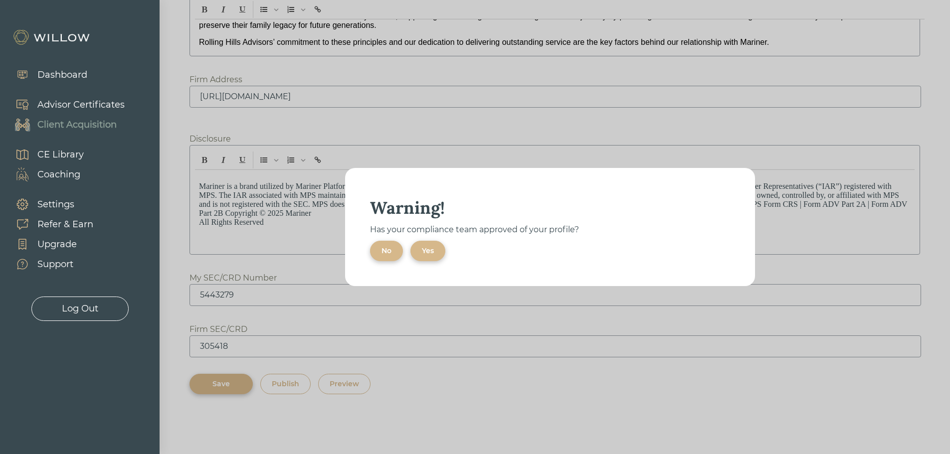
click at [382, 252] on div "No" at bounding box center [387, 251] width 10 height 10
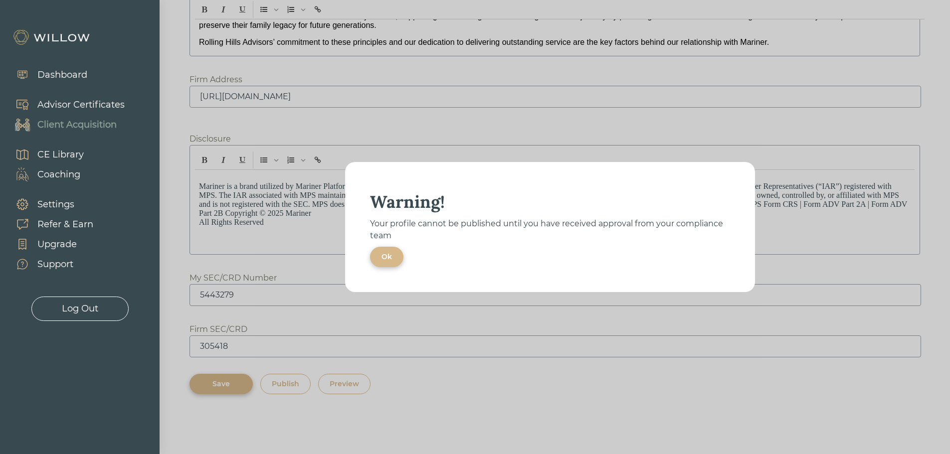
click at [394, 256] on button "Ok" at bounding box center [386, 257] width 33 height 20
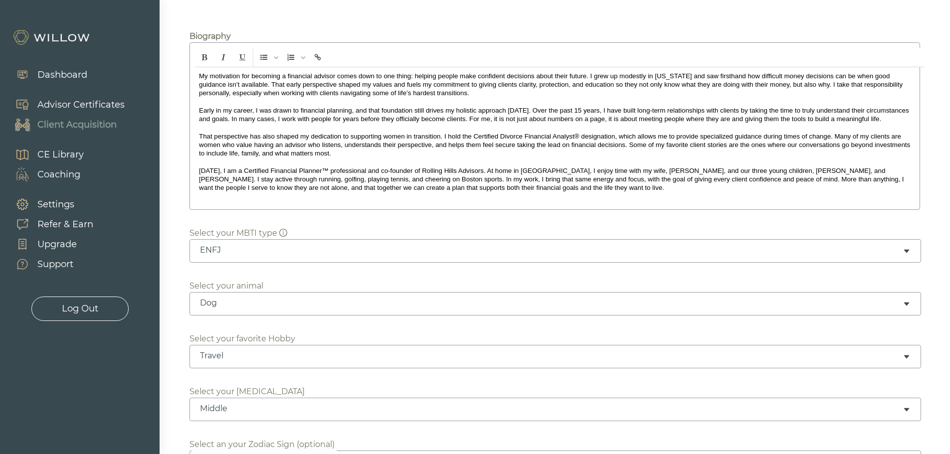
scroll to position [0, 0]
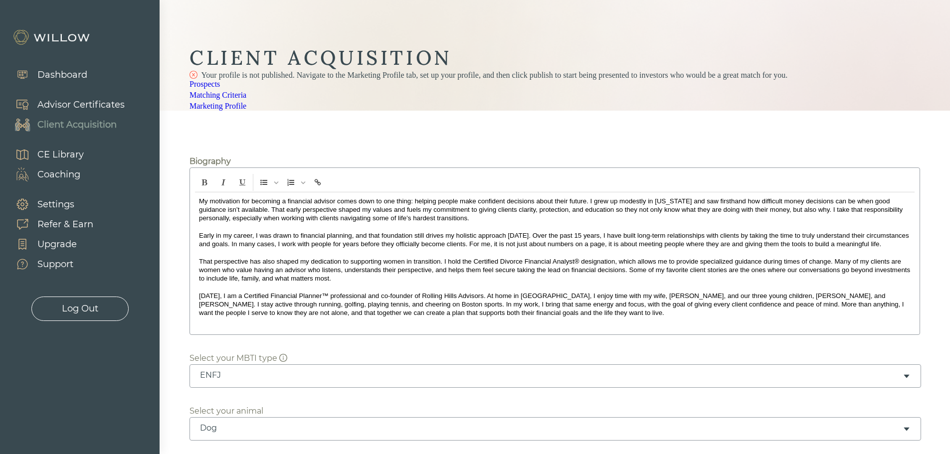
click at [50, 74] on div "Dashboard" at bounding box center [62, 74] width 50 height 13
